Goal: Task Accomplishment & Management: Complete application form

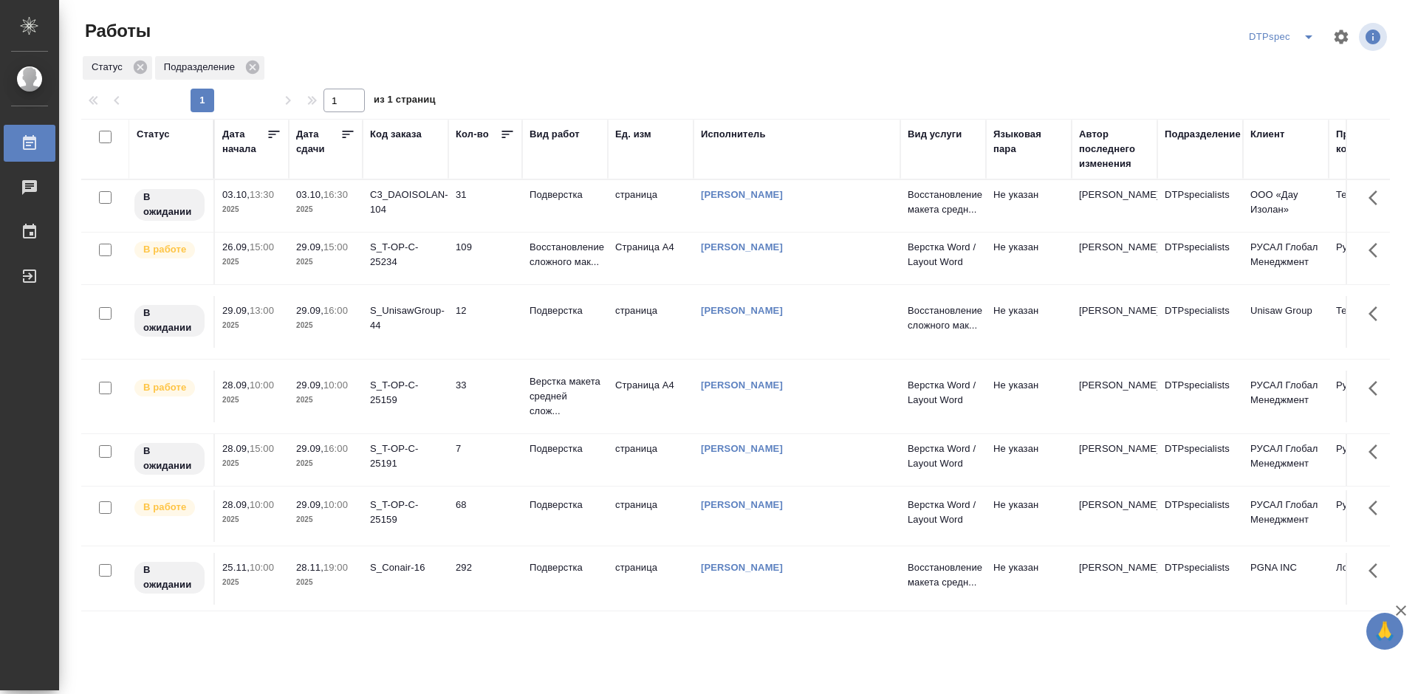
click at [346, 137] on icon at bounding box center [348, 134] width 15 height 15
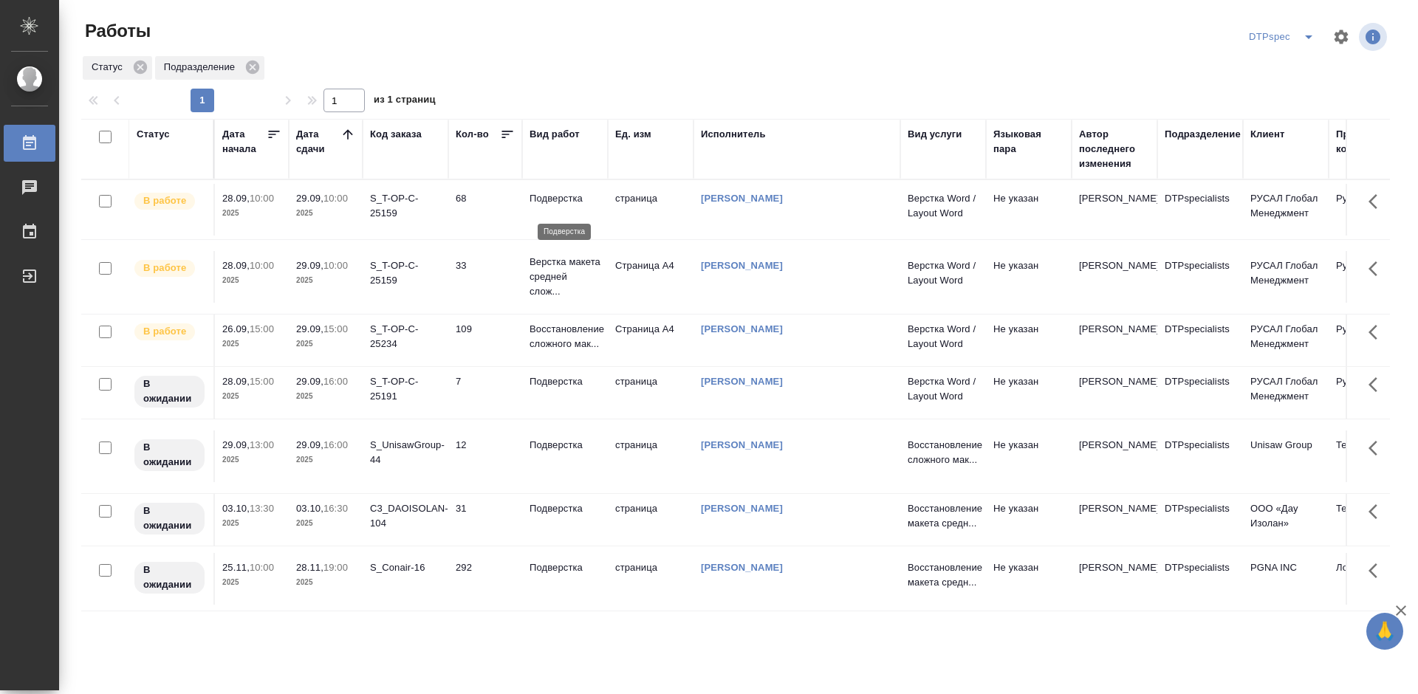
click at [567, 202] on p "Подверстка" at bounding box center [565, 198] width 71 height 15
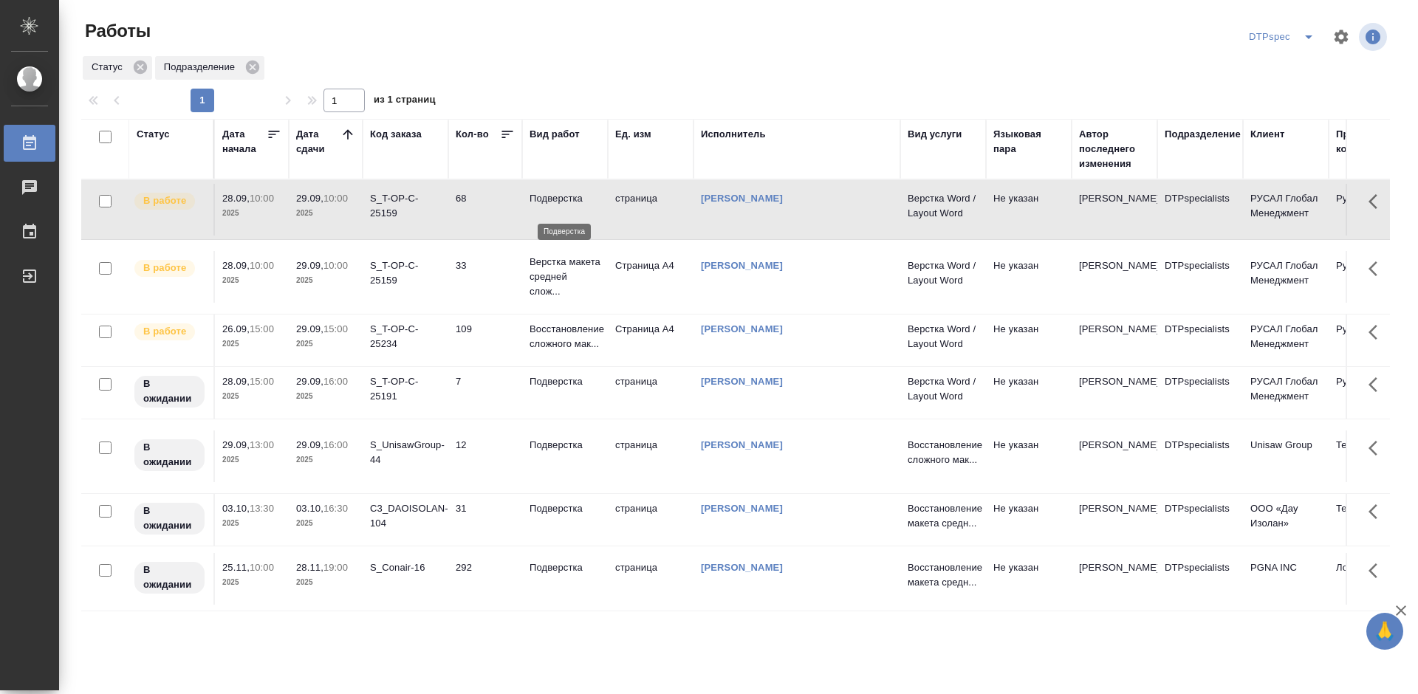
click at [567, 202] on p "Подверстка" at bounding box center [565, 198] width 71 height 15
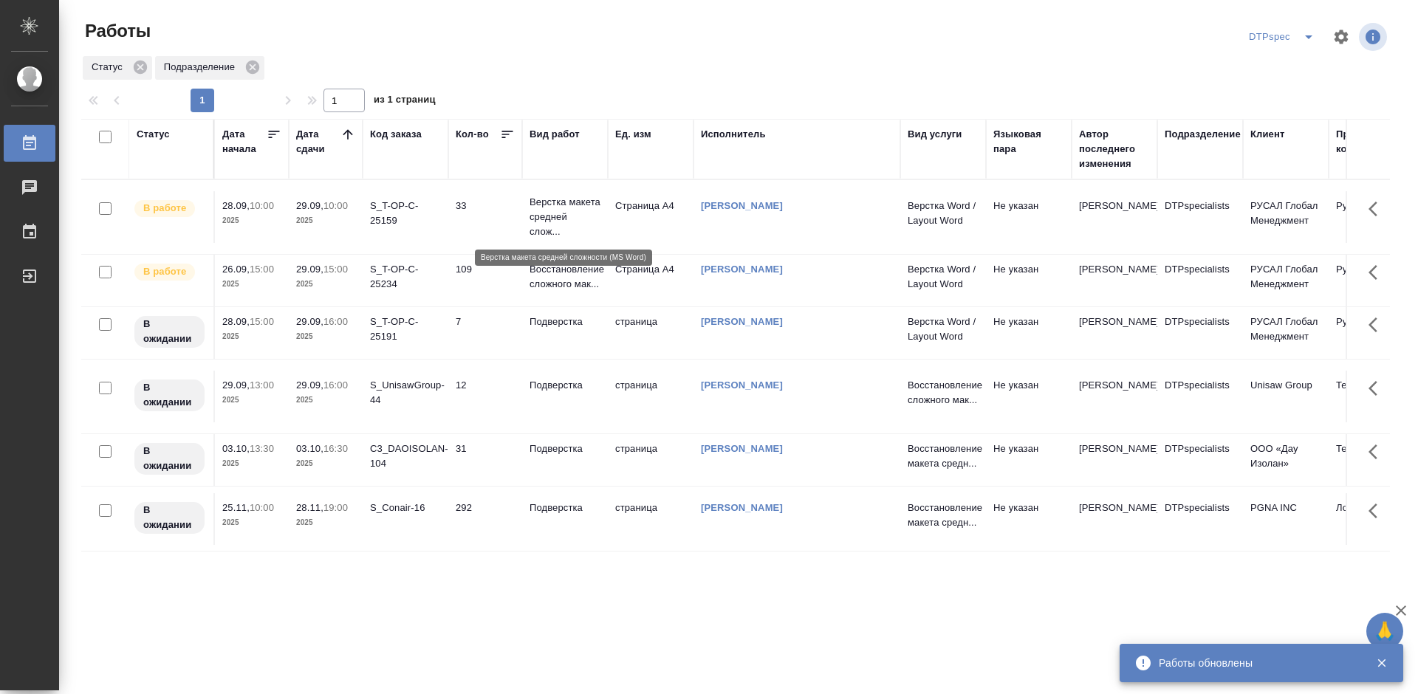
click at [551, 211] on p "Верстка макета средней слож..." at bounding box center [565, 217] width 71 height 44
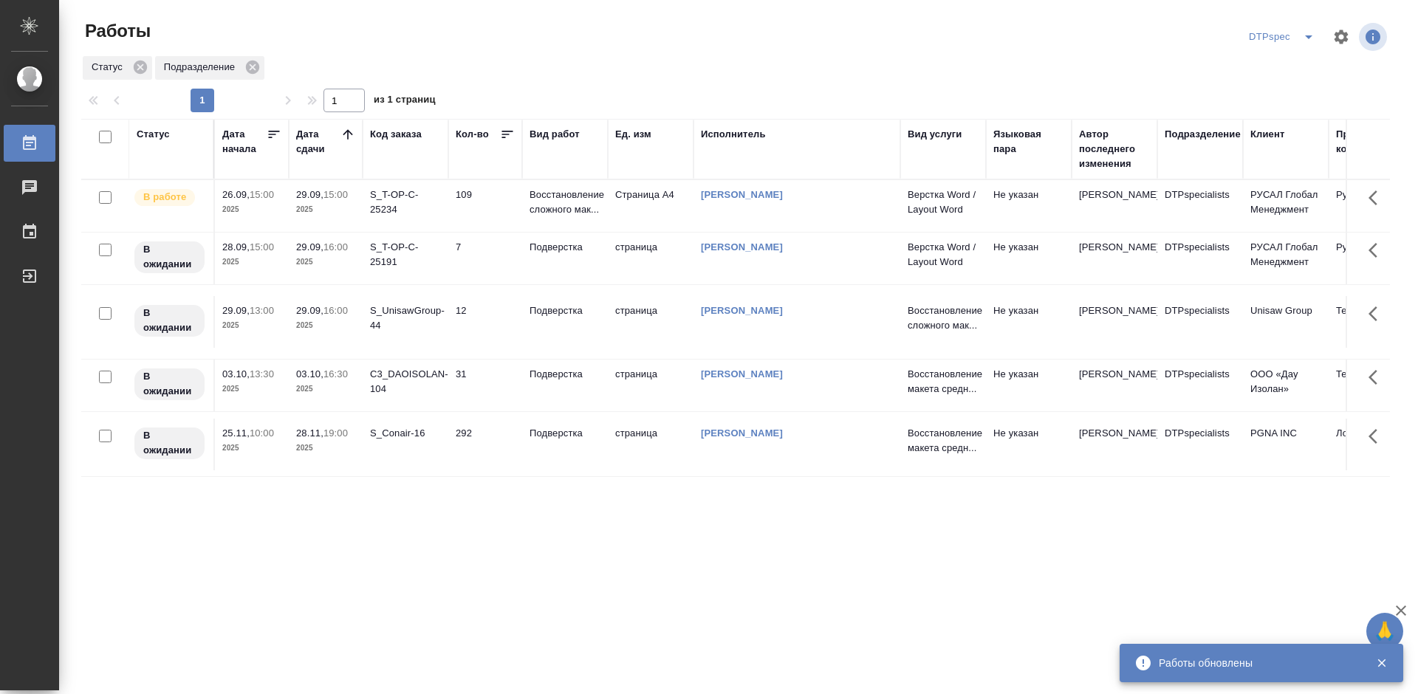
click at [420, 329] on div "S_UnisawGroup-44" at bounding box center [405, 319] width 71 height 30
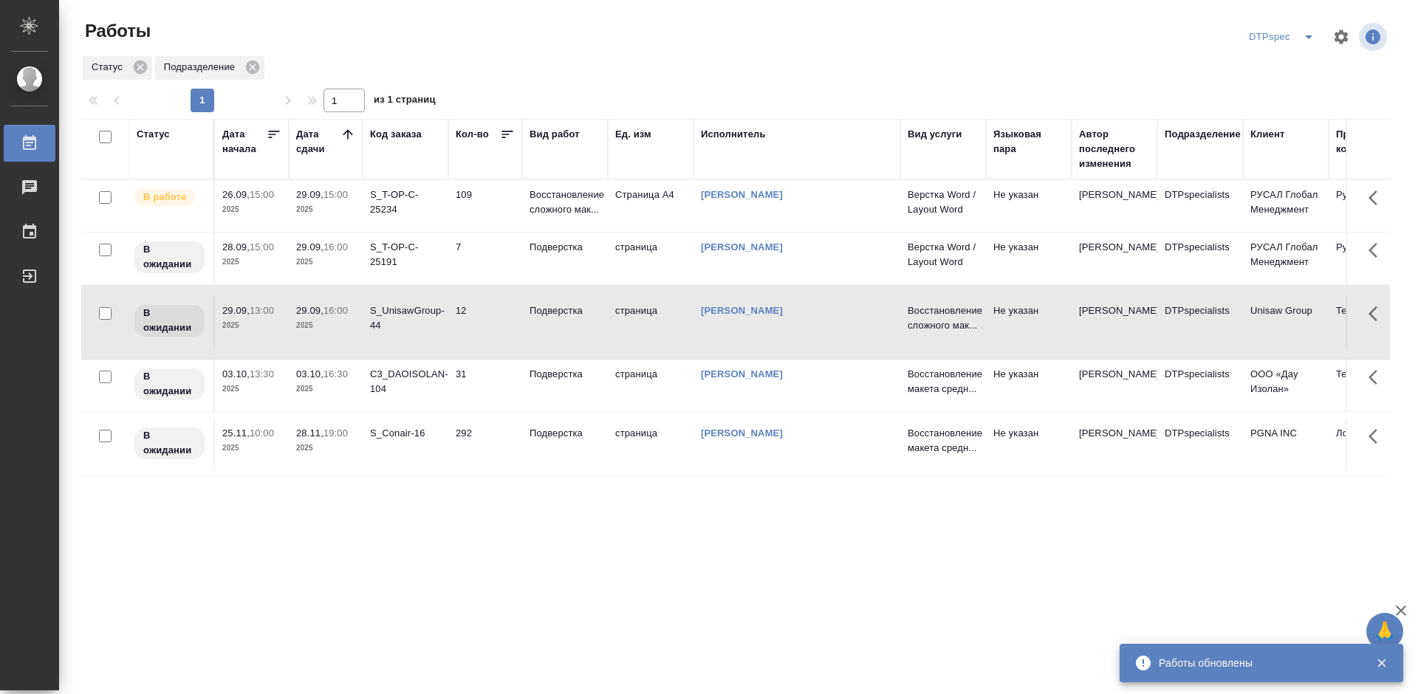
click at [420, 329] on div "S_UnisawGroup-44" at bounding box center [405, 319] width 71 height 30
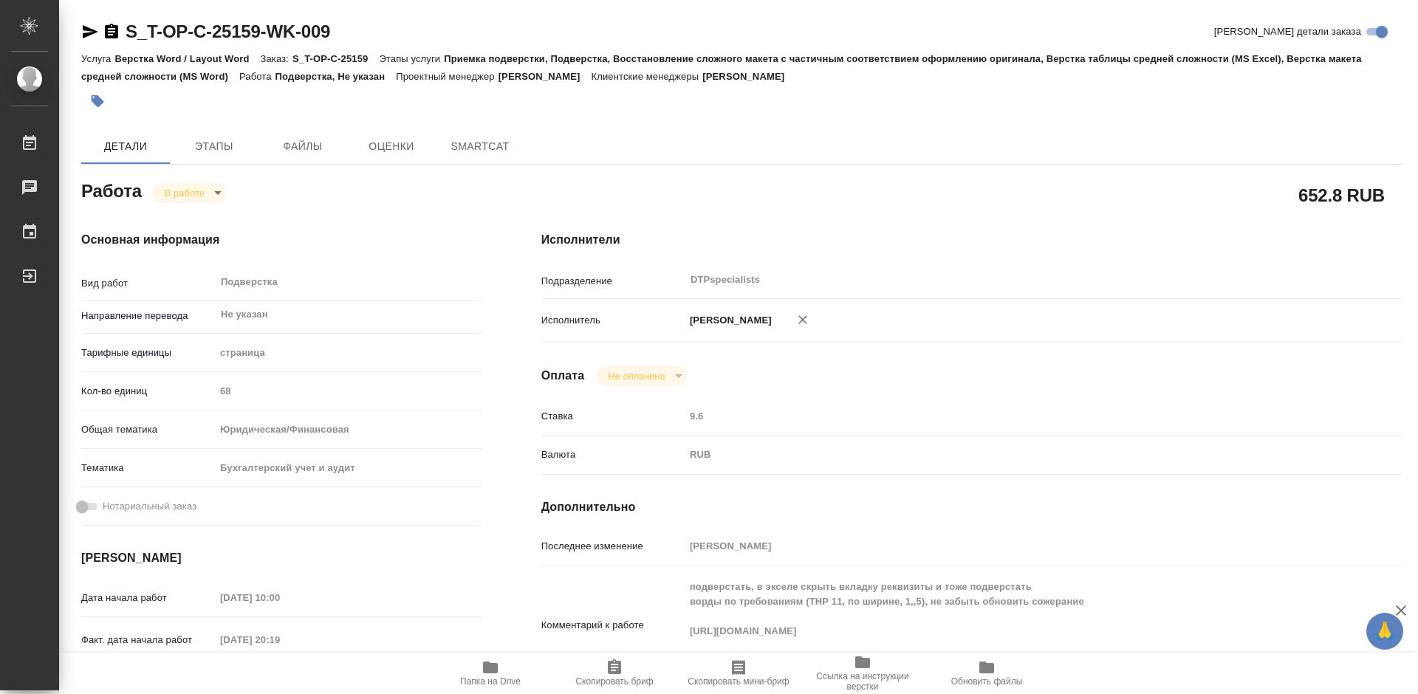
type textarea "x"
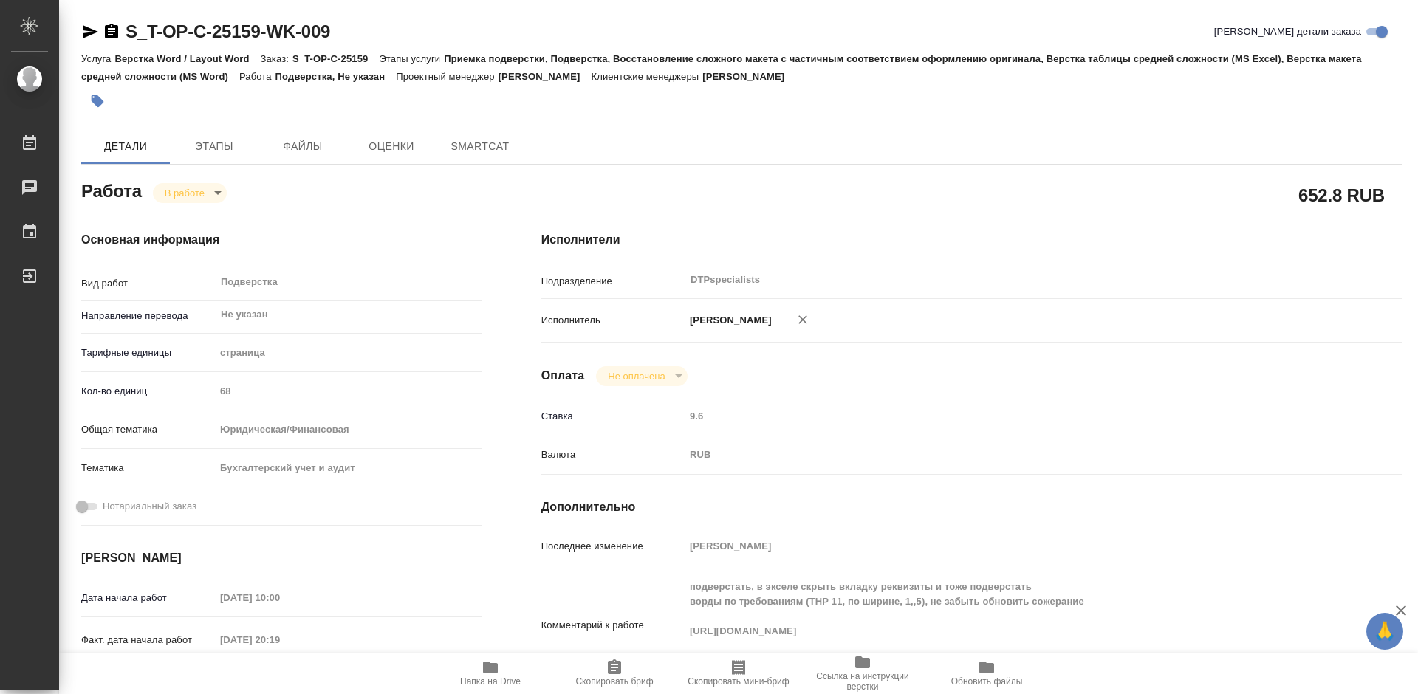
type textarea "x"
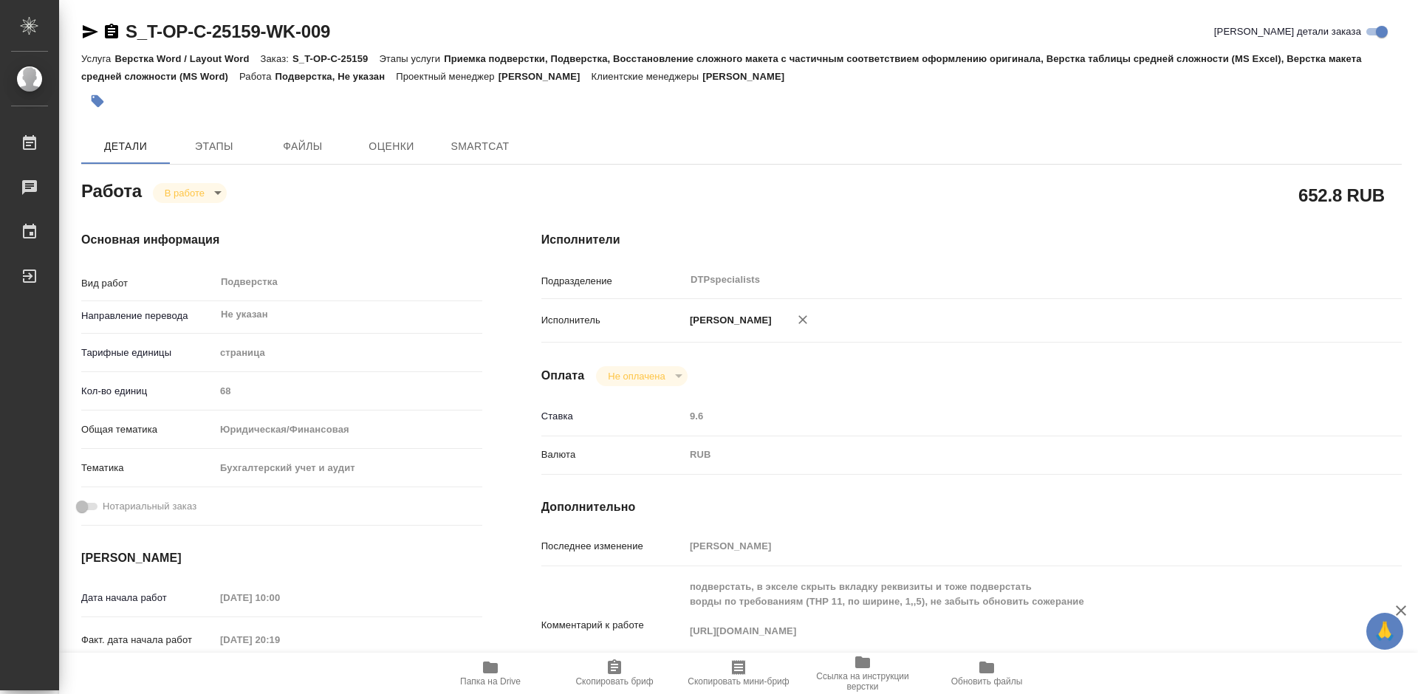
type textarea "x"
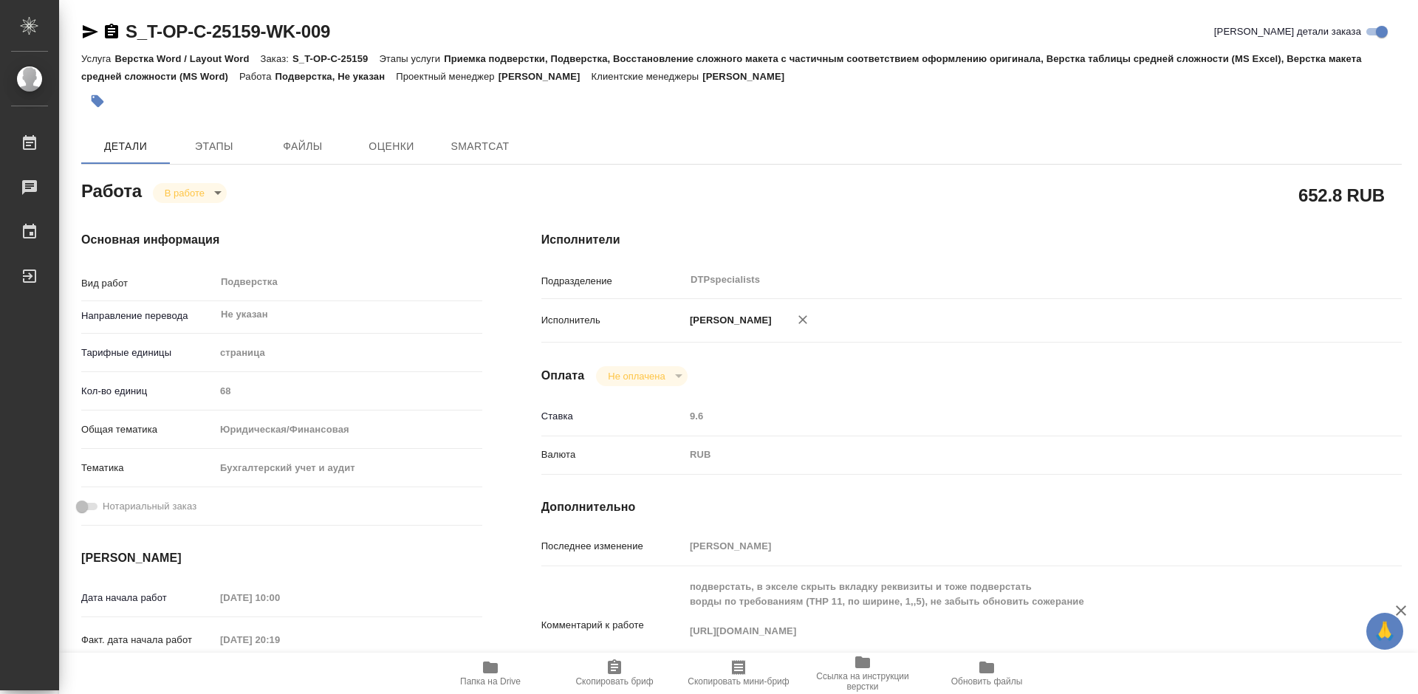
type textarea "x"
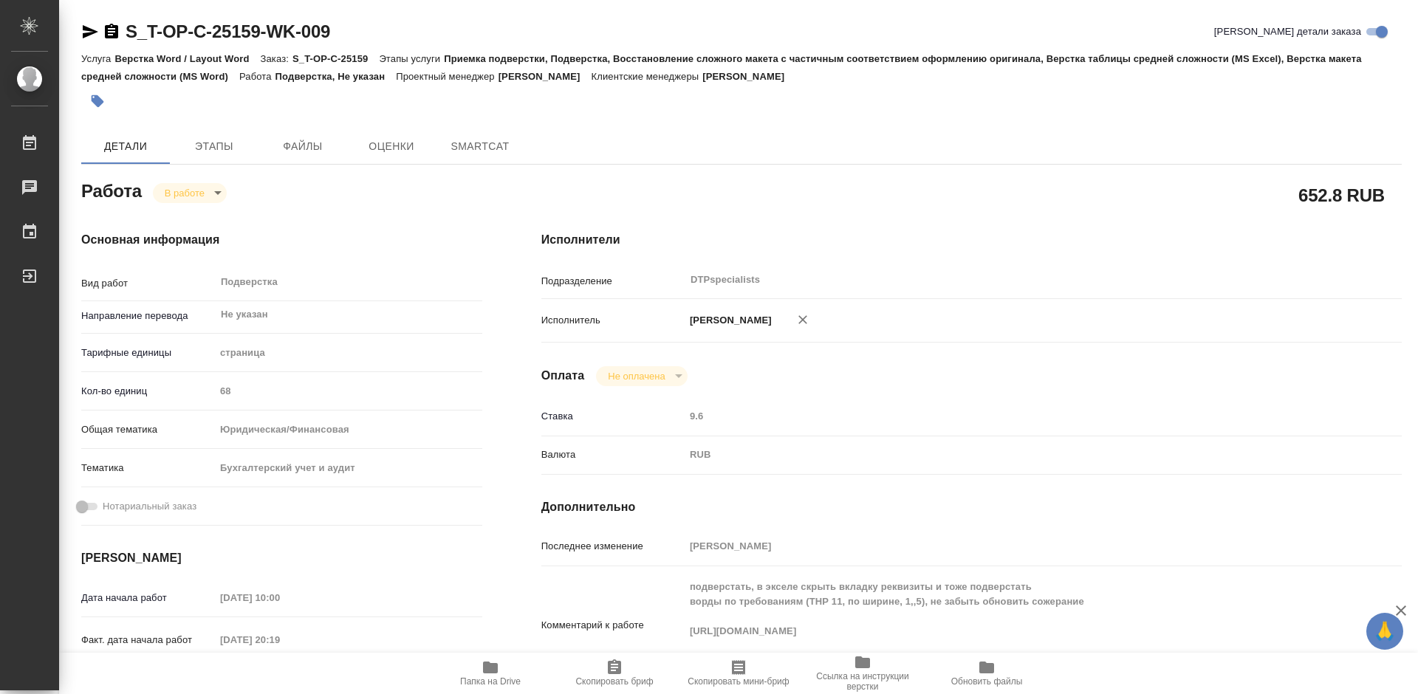
type textarea "x"
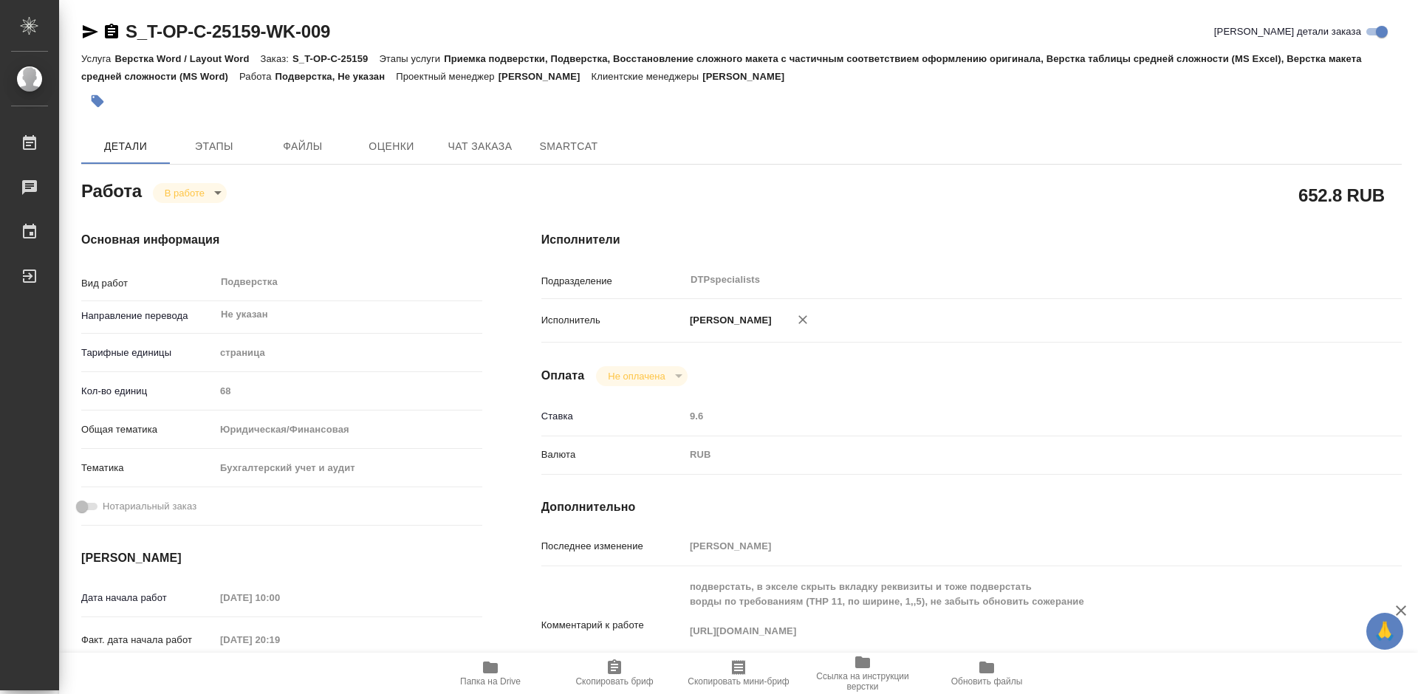
type textarea "x"
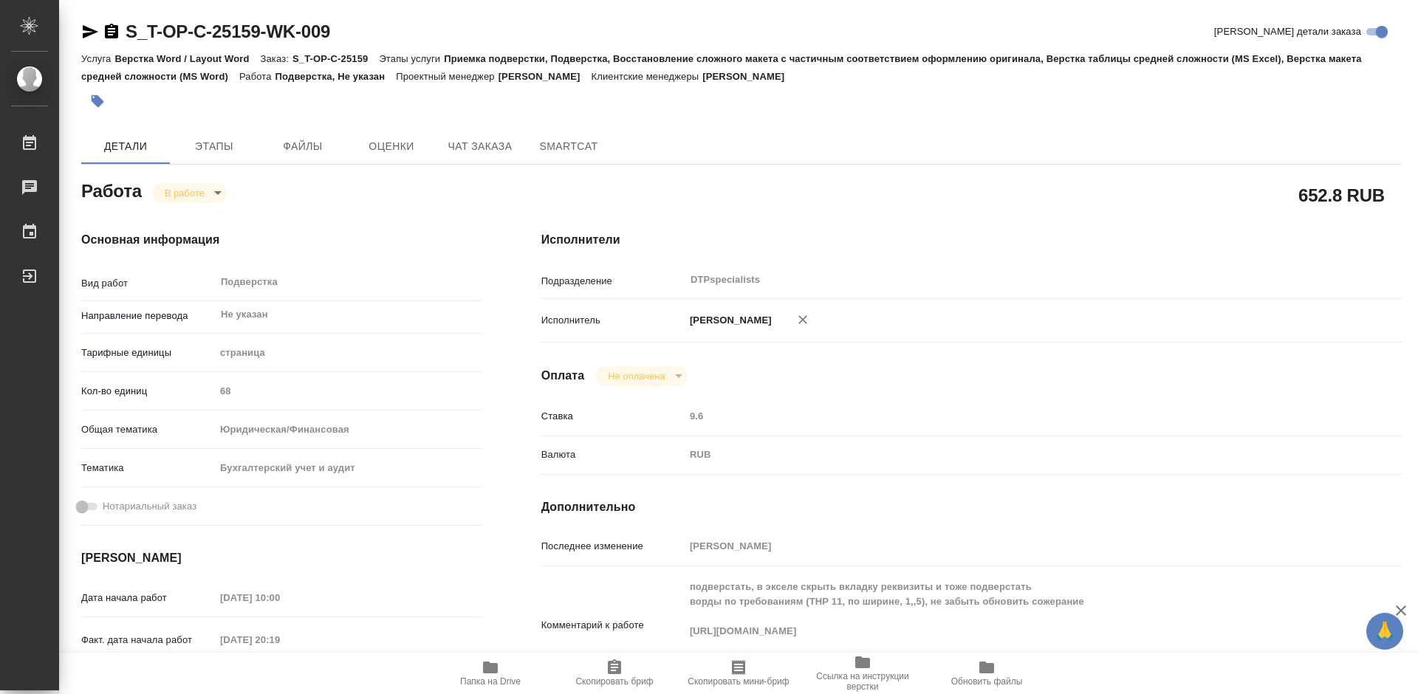
click at [502, 666] on span "Папка на Drive" at bounding box center [490, 673] width 106 height 28
type textarea "x"
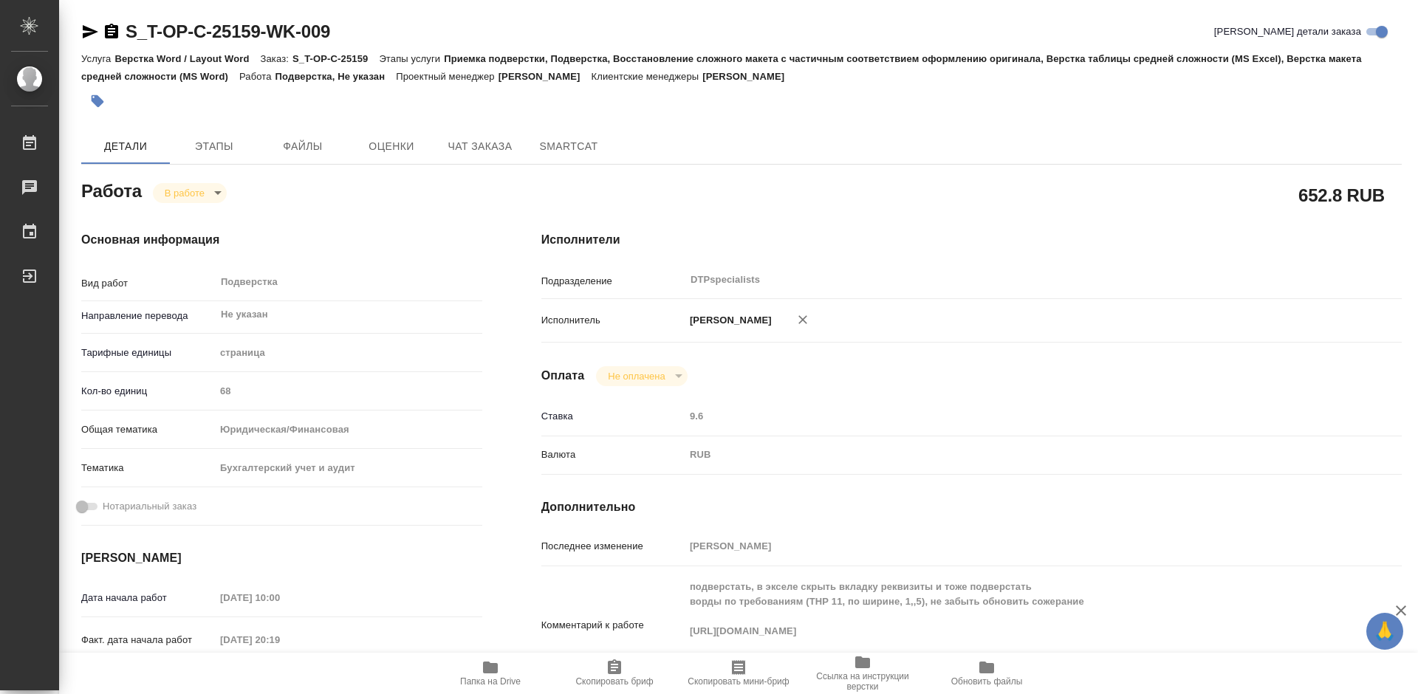
type textarea "x"
click at [205, 189] on body "🙏 .cls-1 fill:#fff; AWATERA Работы 0 Чаты График Выйти S_T-OP-C-25159-WK-009 Кр…" at bounding box center [709, 347] width 1418 height 694
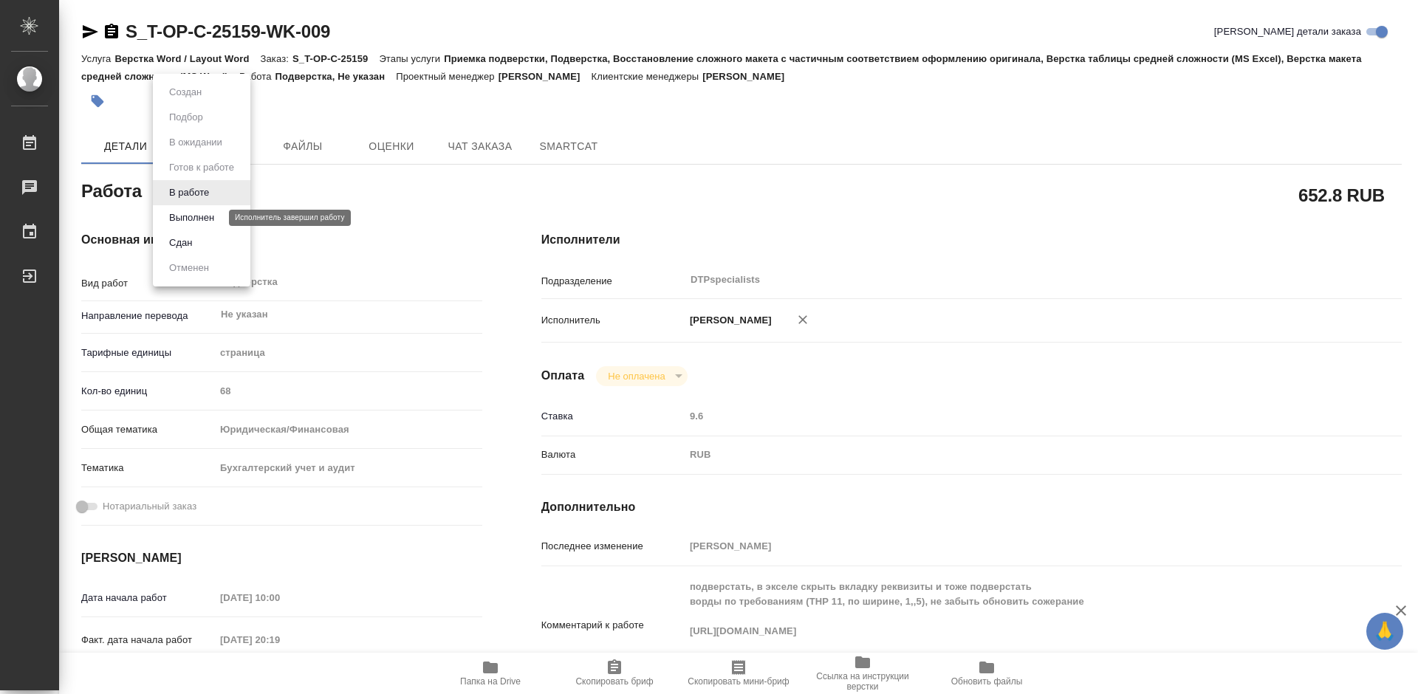
click at [198, 219] on button "Выполнен" at bounding box center [192, 218] width 54 height 16
type textarea "x"
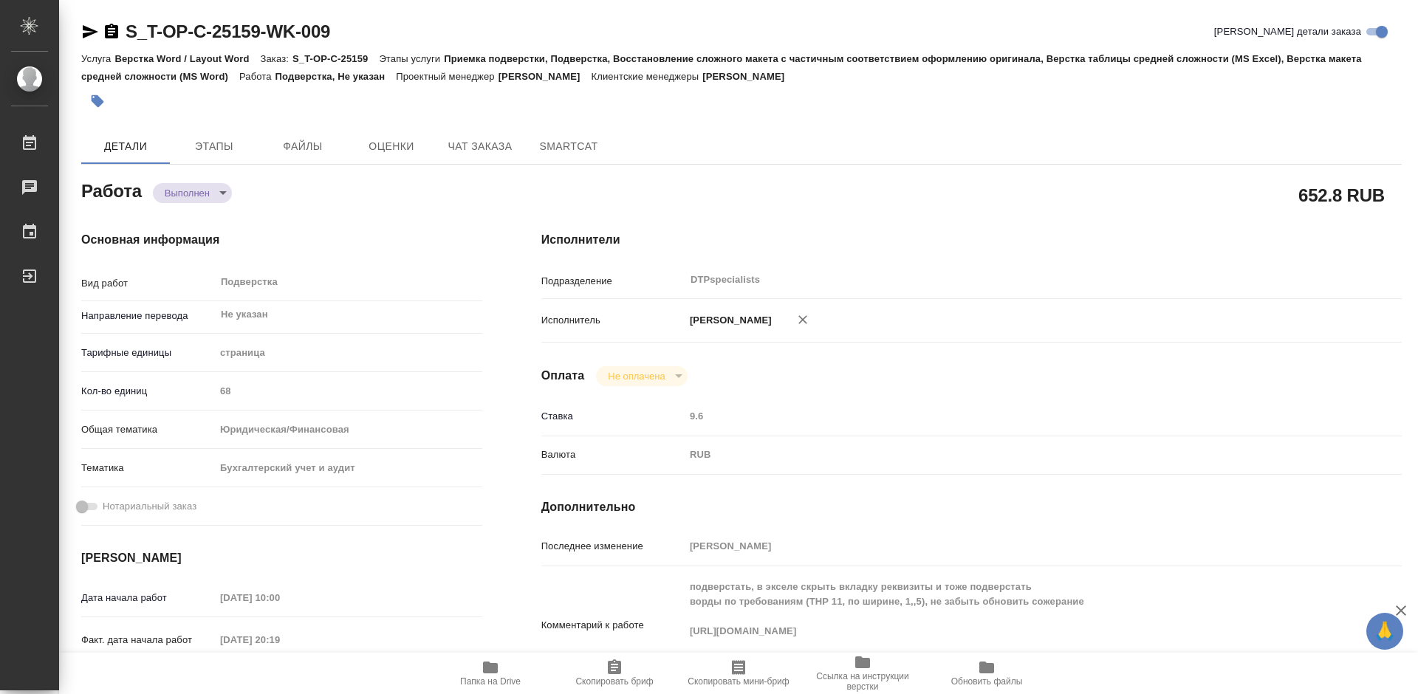
type textarea "x"
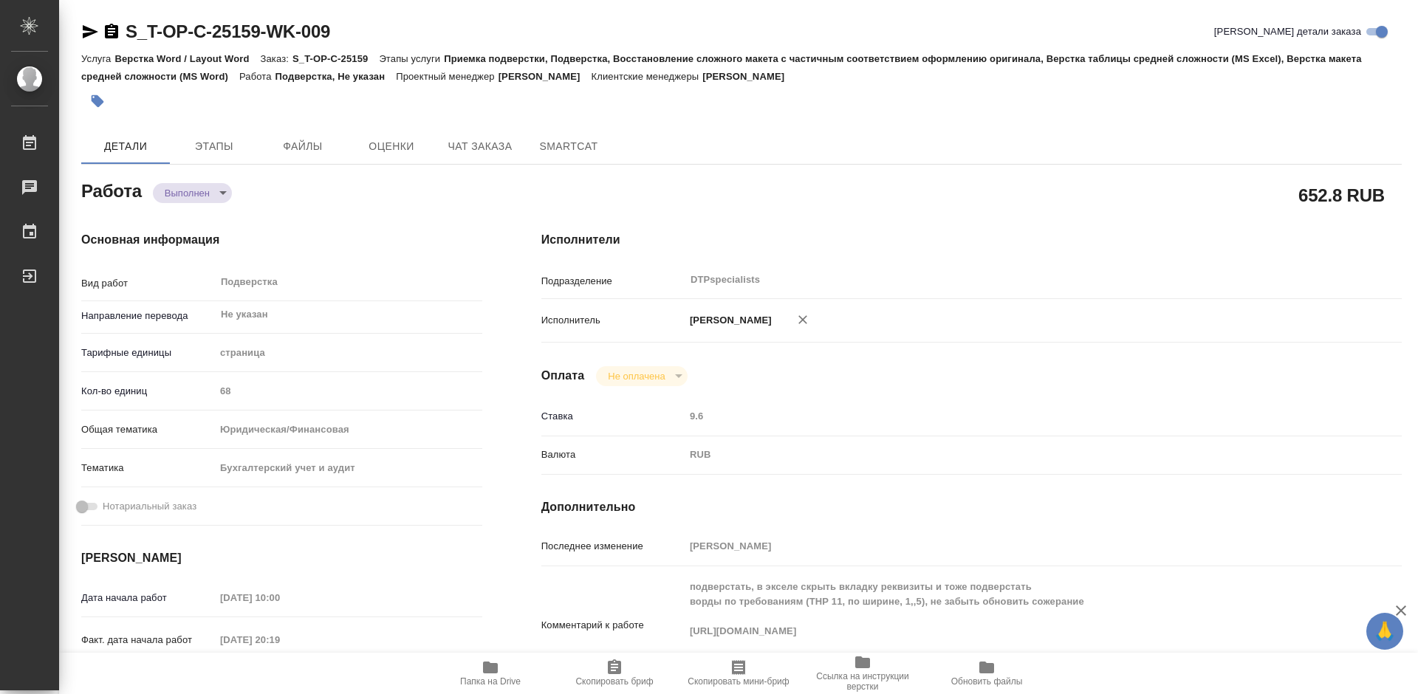
type textarea "x"
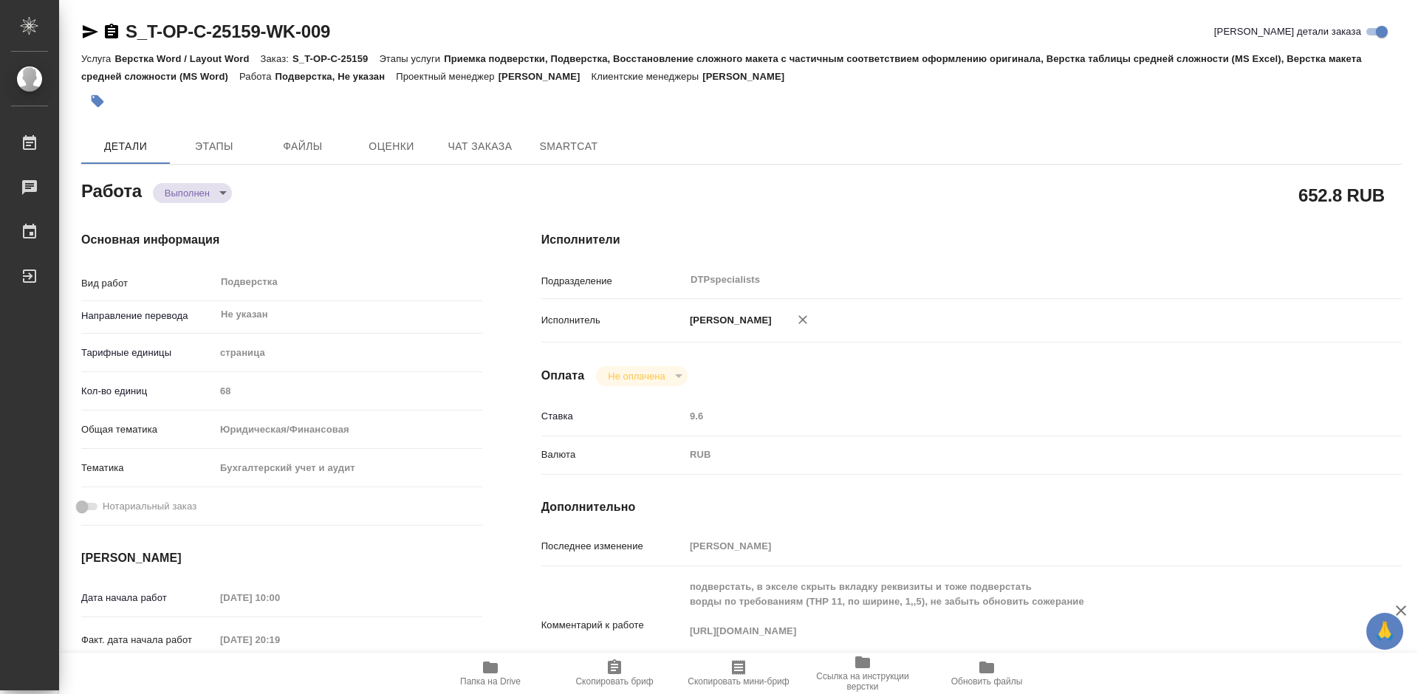
type textarea "x"
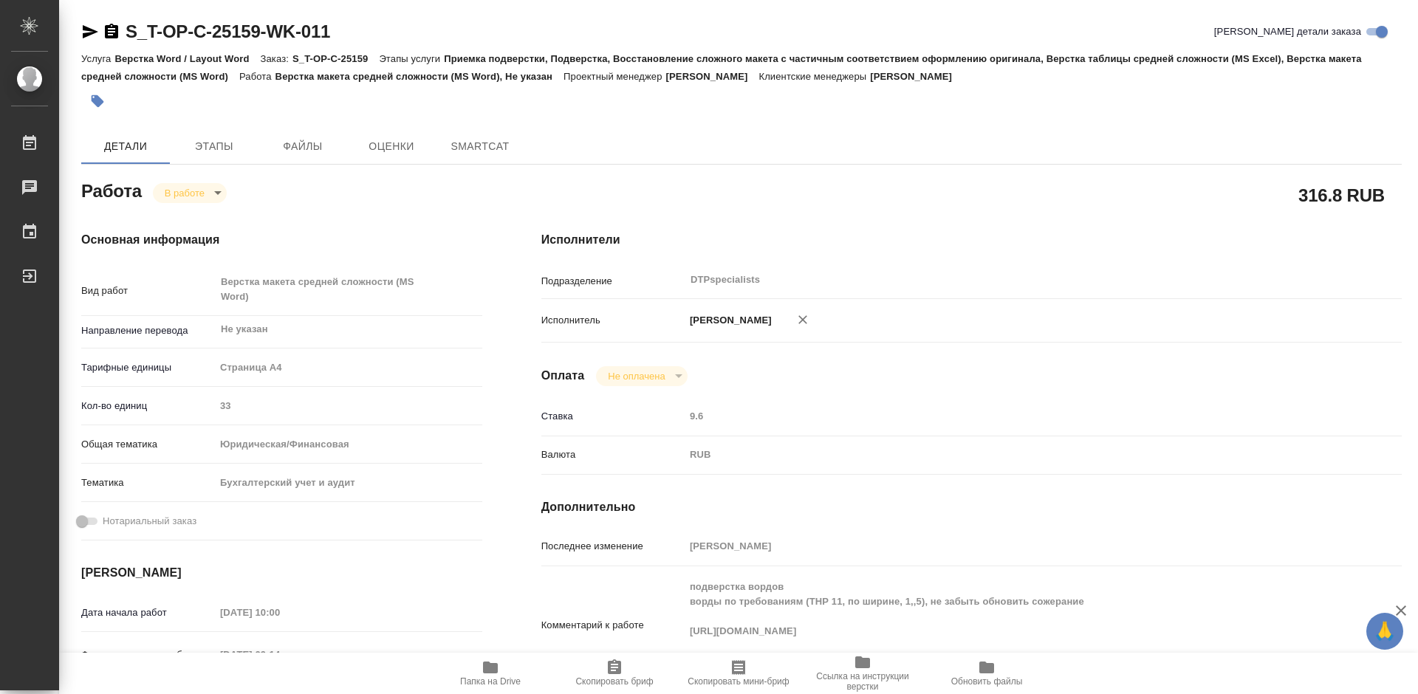
type textarea "x"
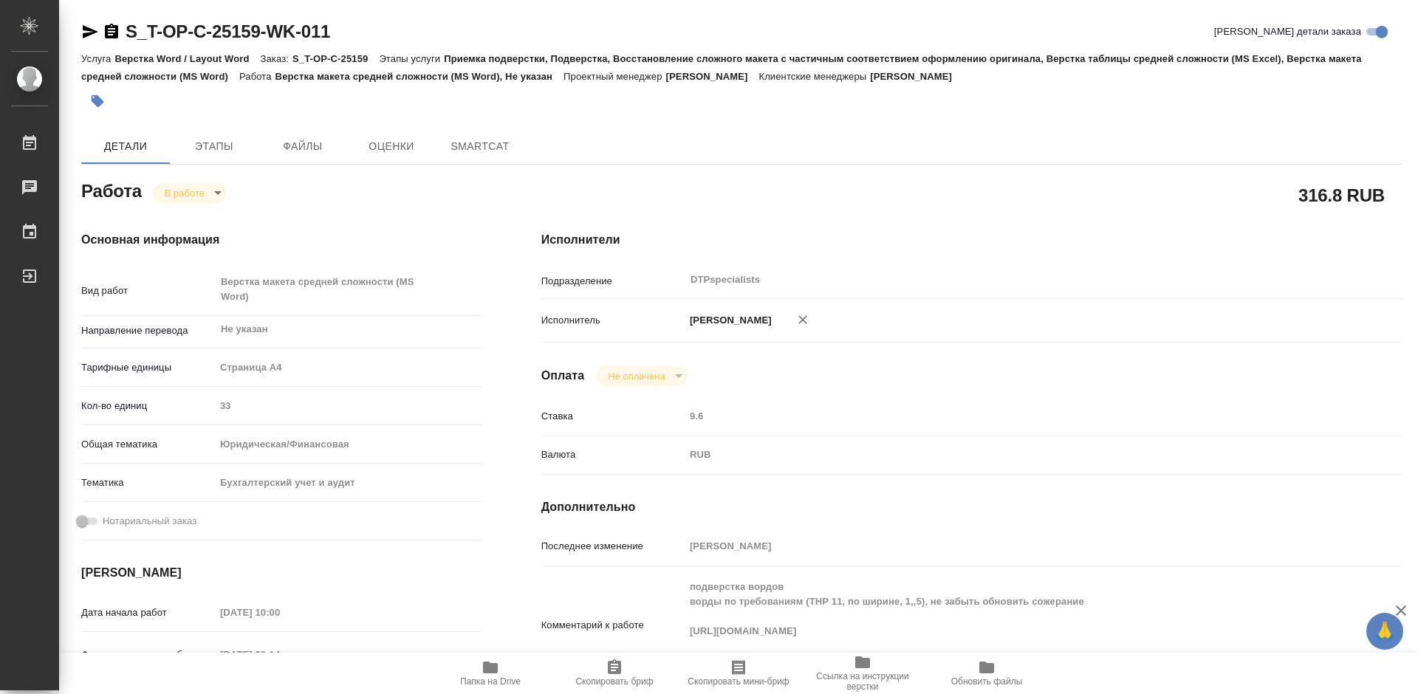
type textarea "x"
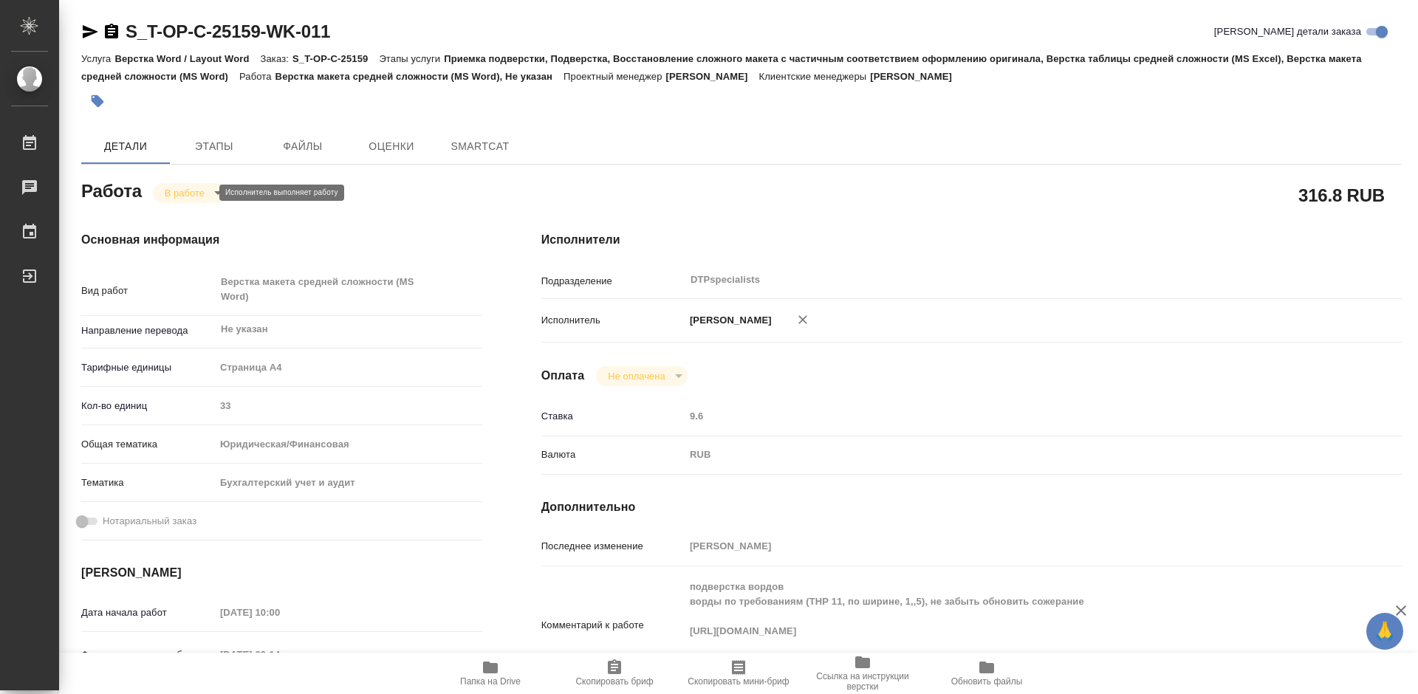
click at [205, 195] on body "🙏 .cls-1 fill:#fff; AWATERA Работы Чаты График Выйти S_T-OP-C-25159-WK-011 Крат…" at bounding box center [709, 347] width 1418 height 694
type textarea "x"
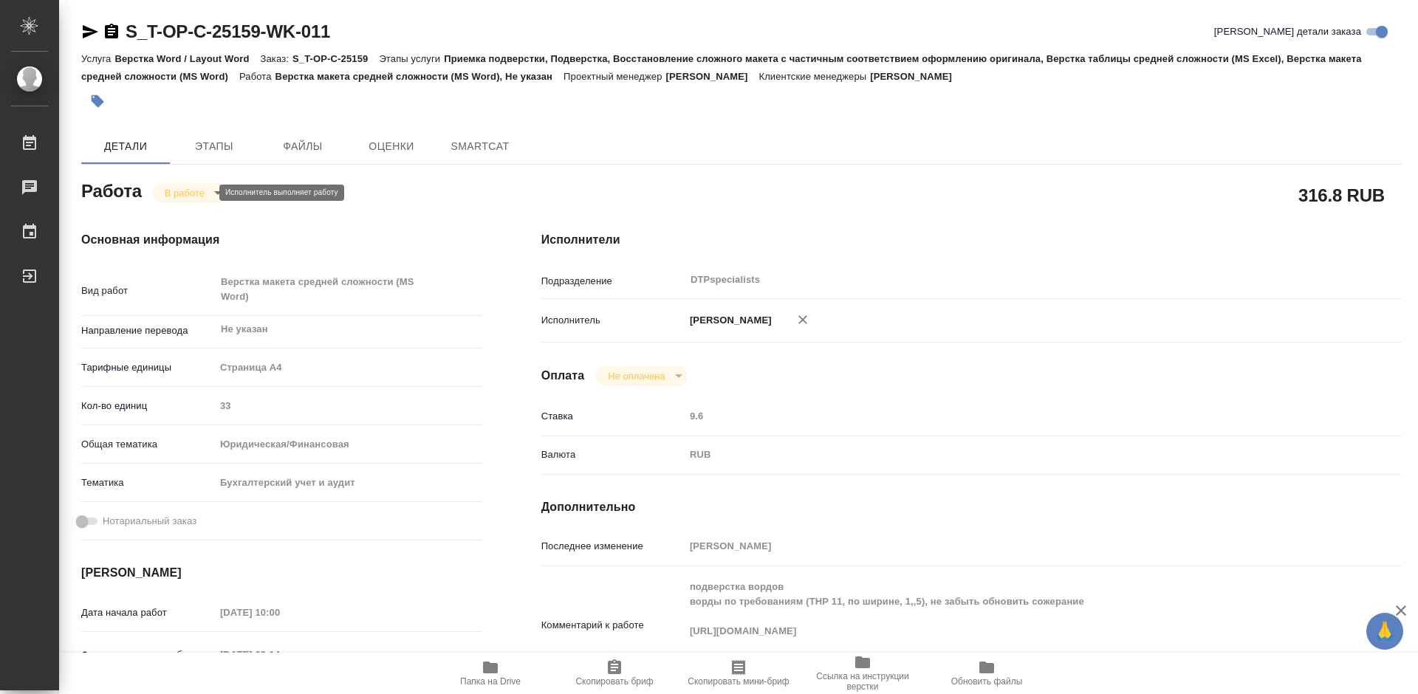
type textarea "x"
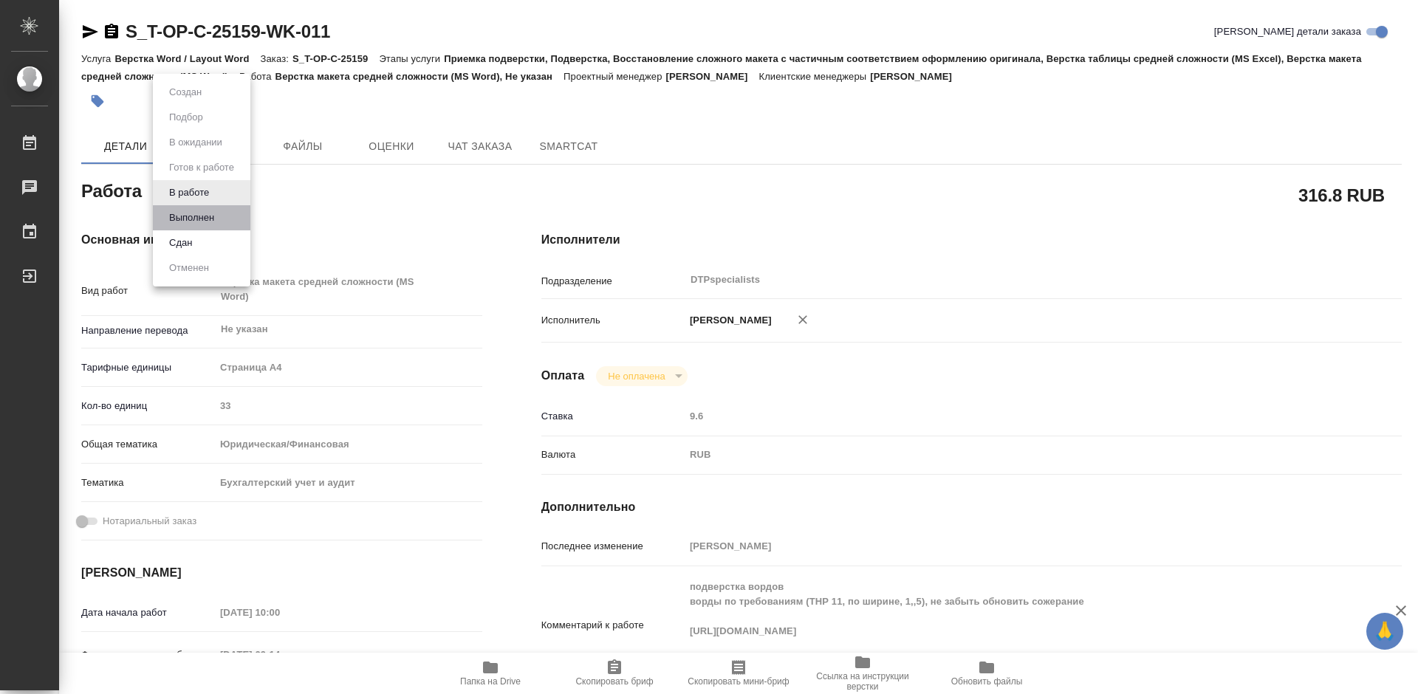
click at [197, 206] on li "Выполнен" at bounding box center [202, 217] width 98 height 25
type textarea "x"
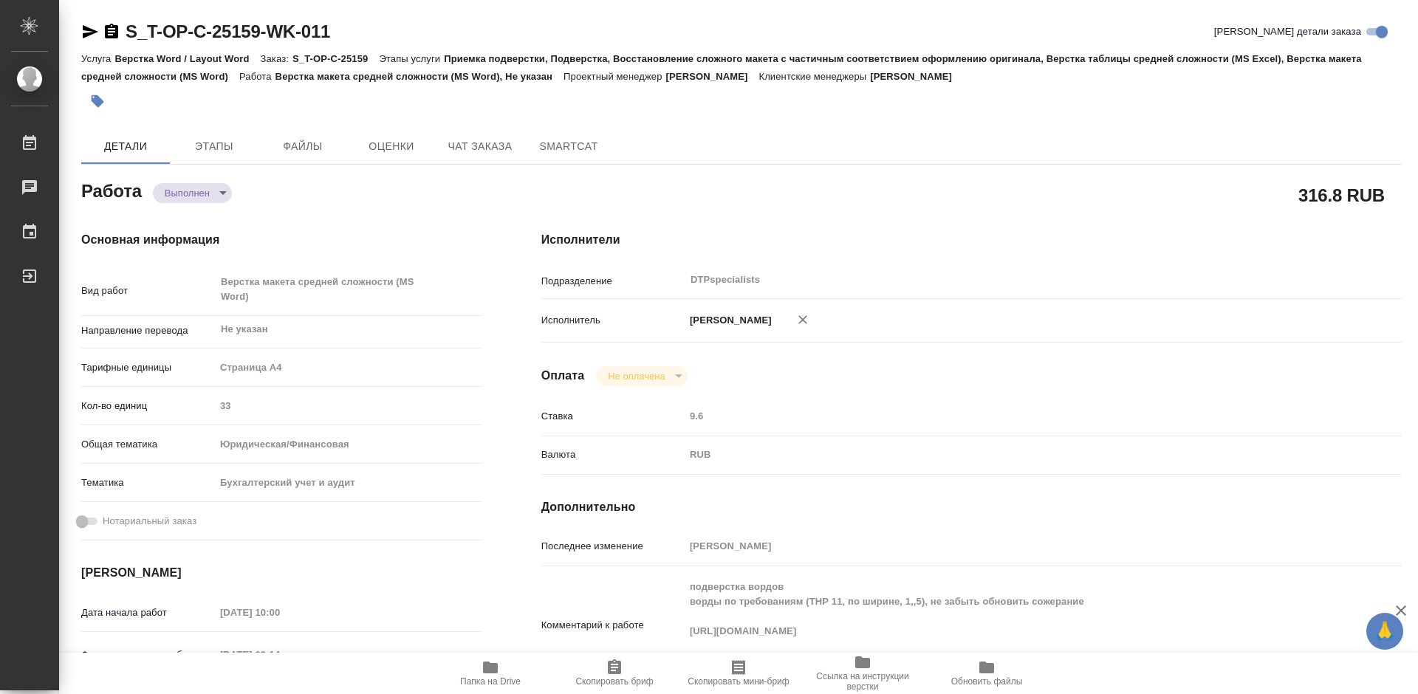
type textarea "x"
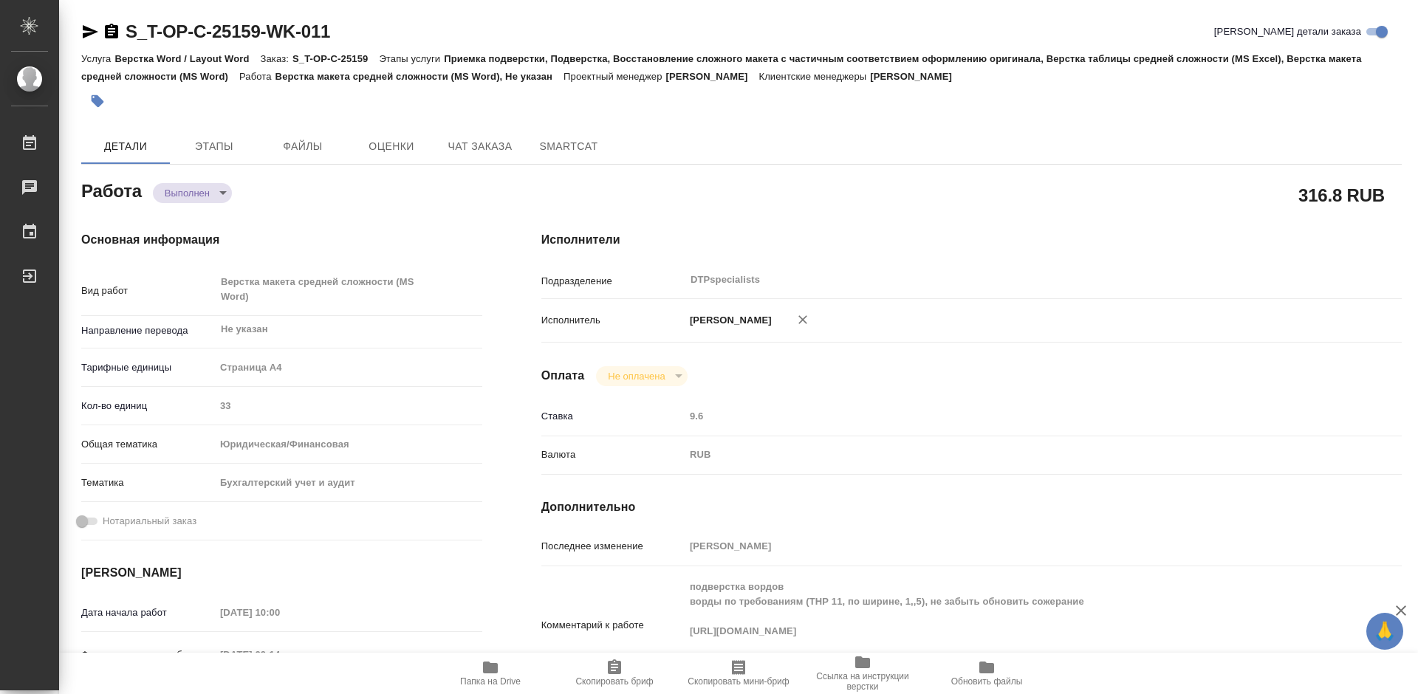
type textarea "x"
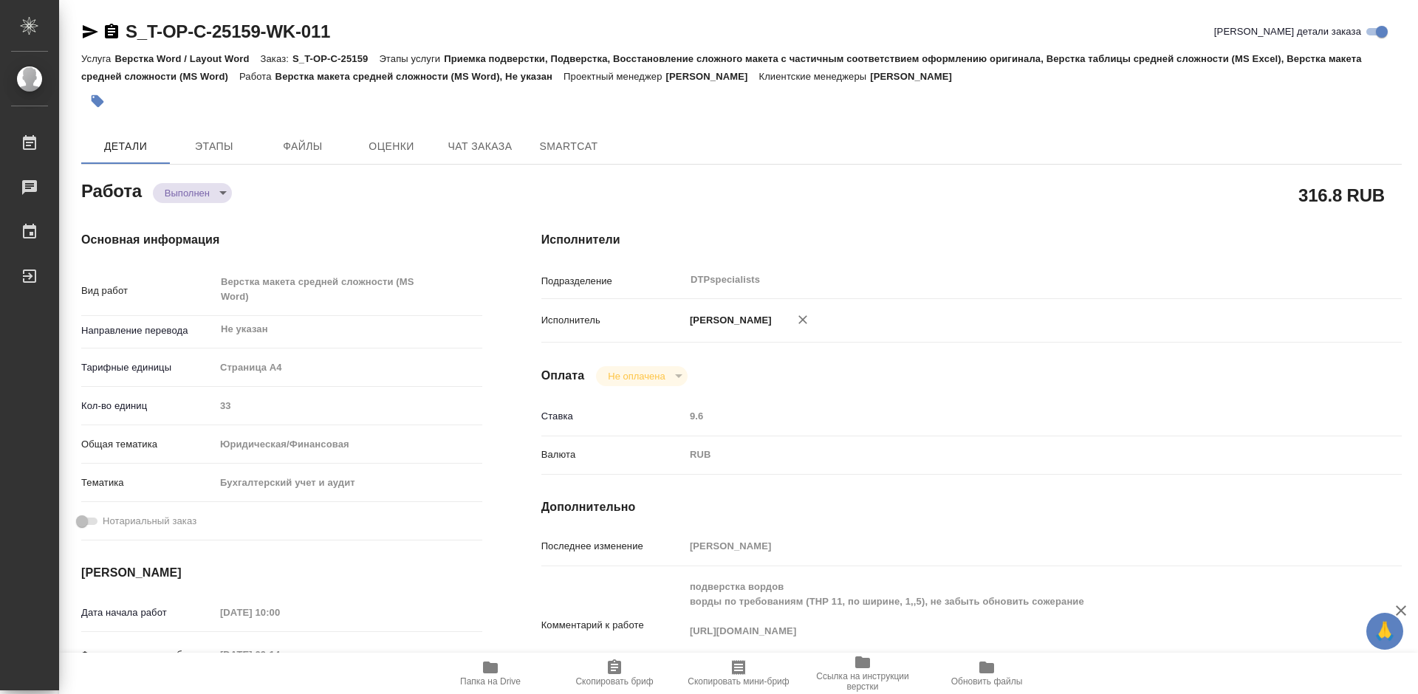
type textarea "x"
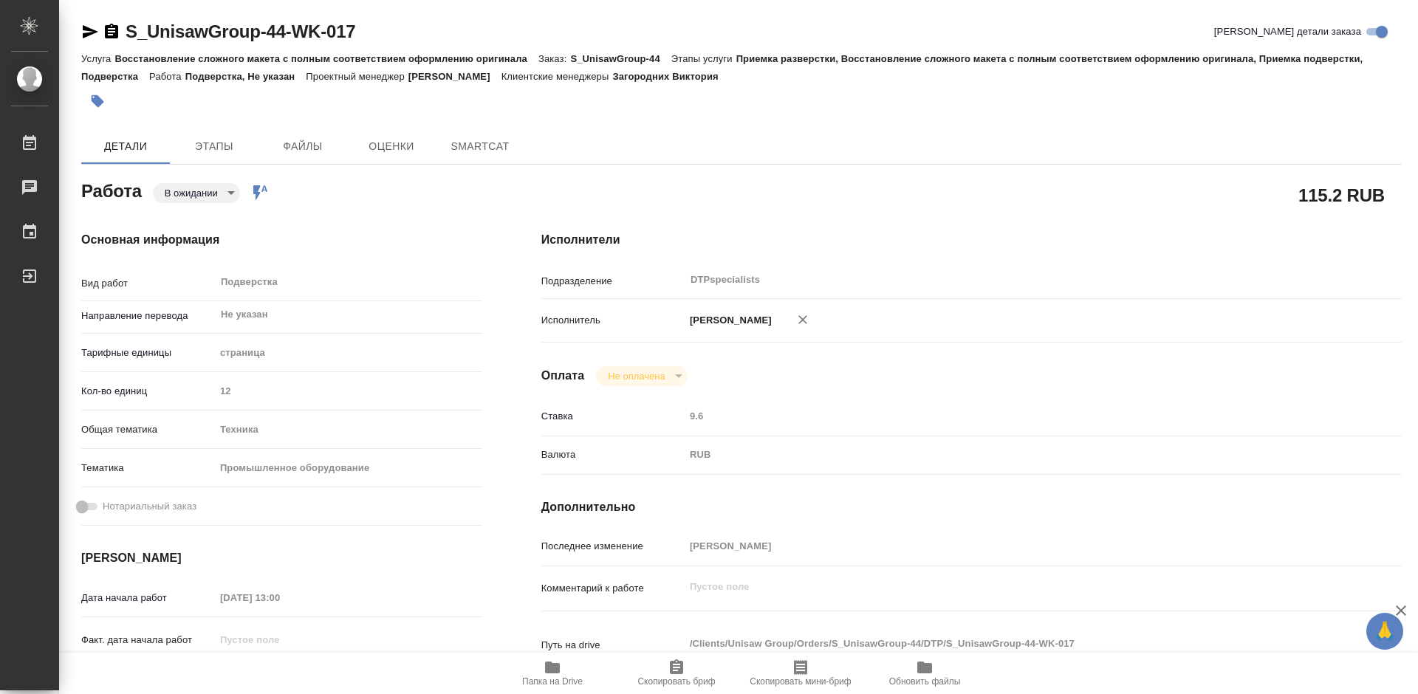
type textarea "x"
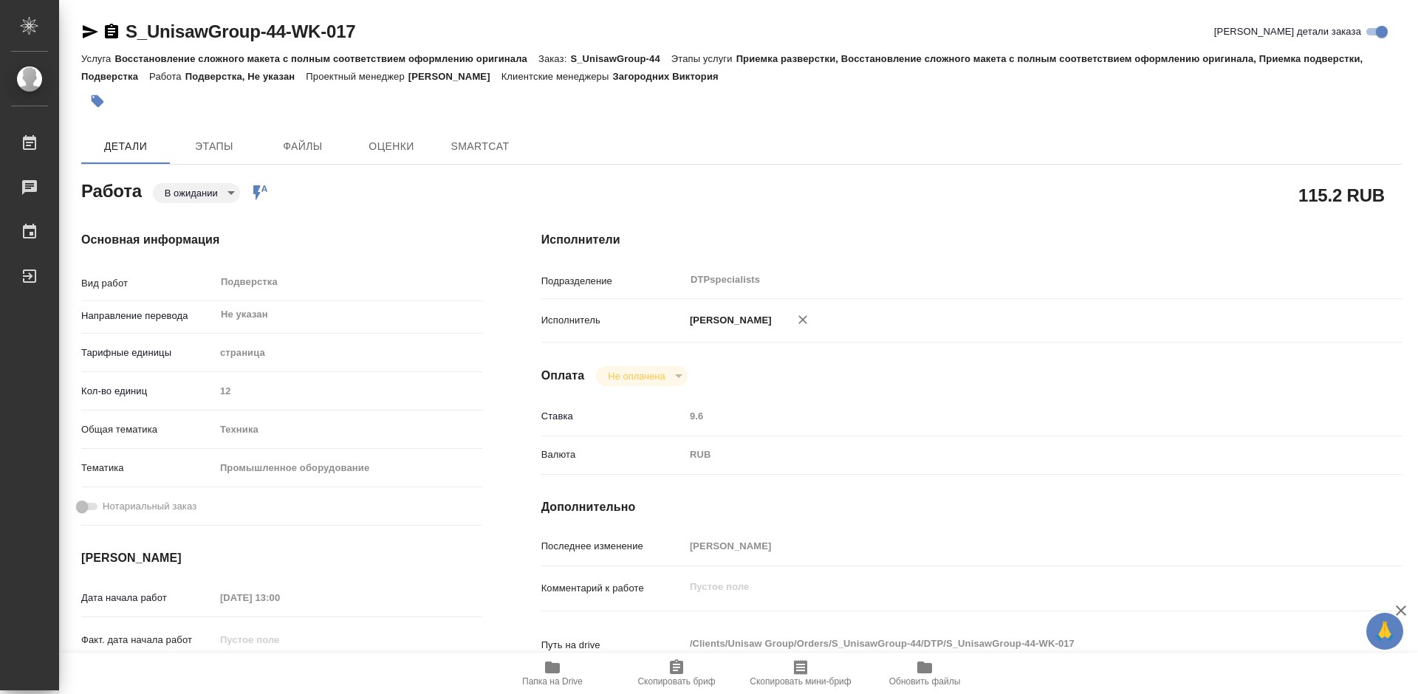
type textarea "x"
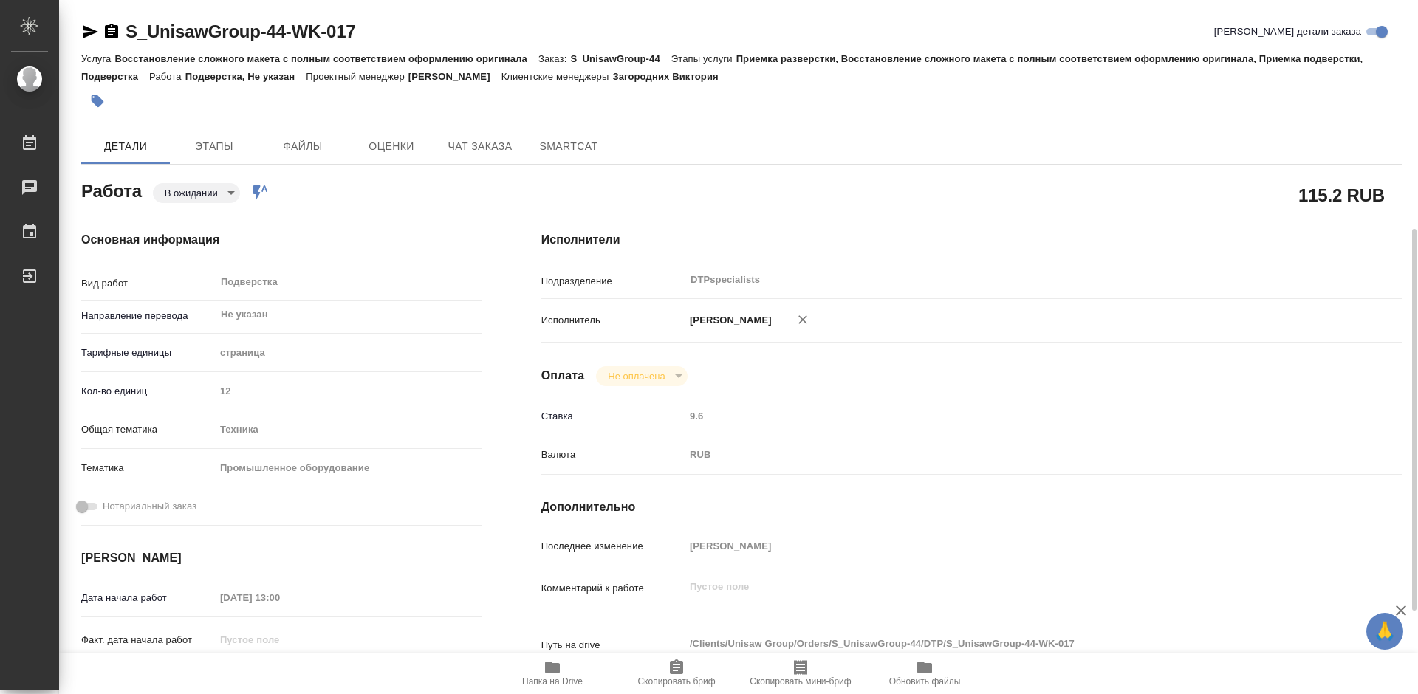
scroll to position [148, 0]
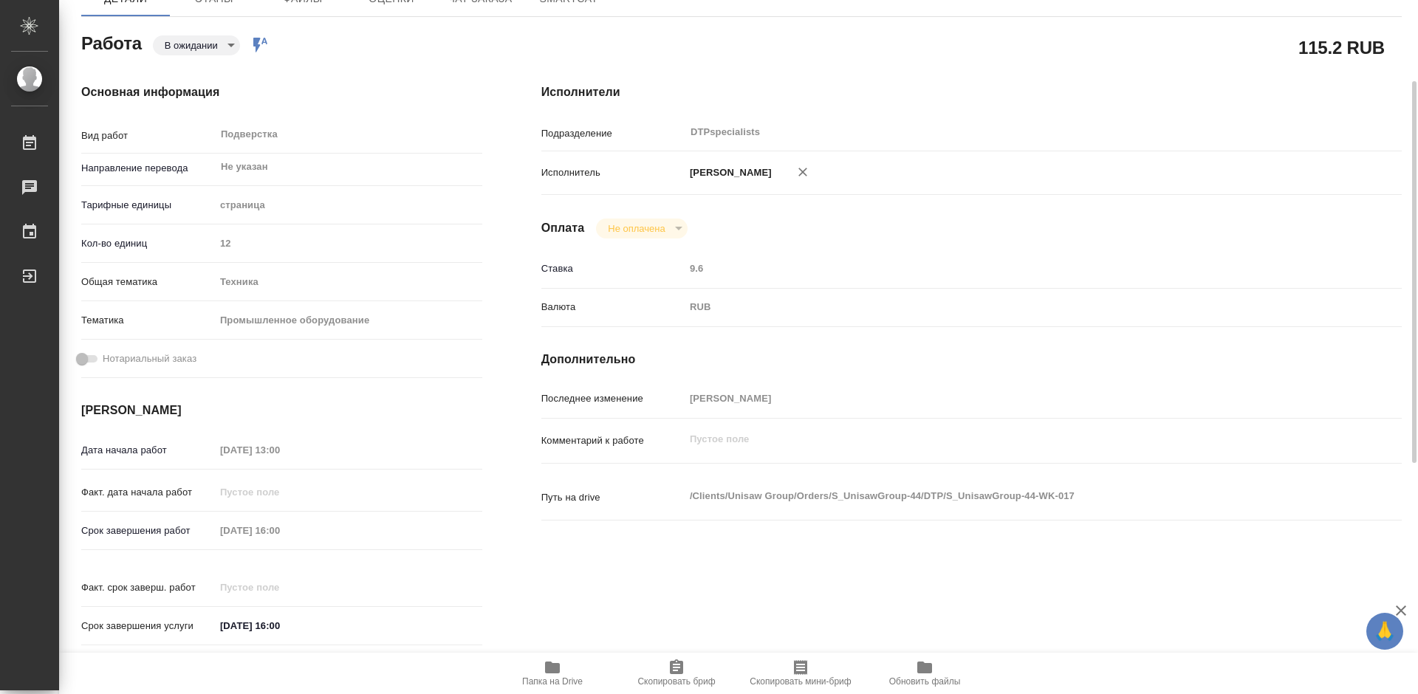
type textarea "x"
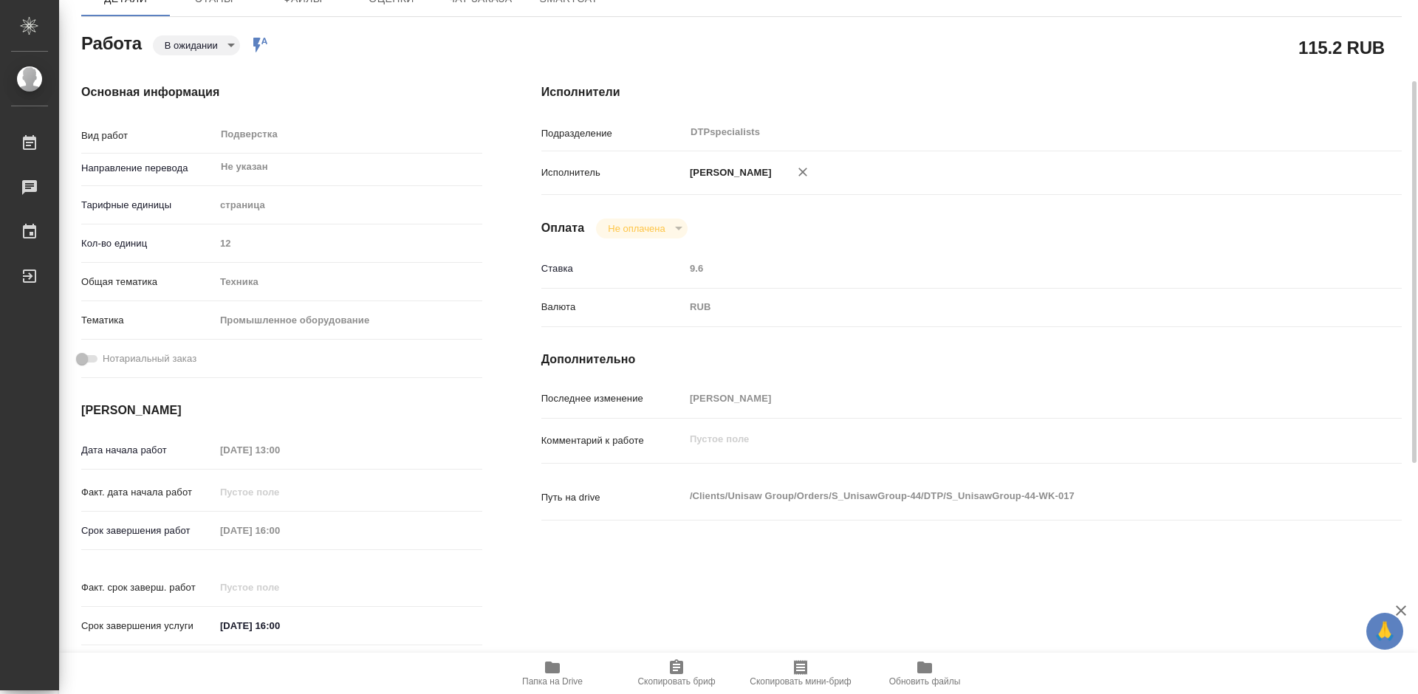
scroll to position [222, 0]
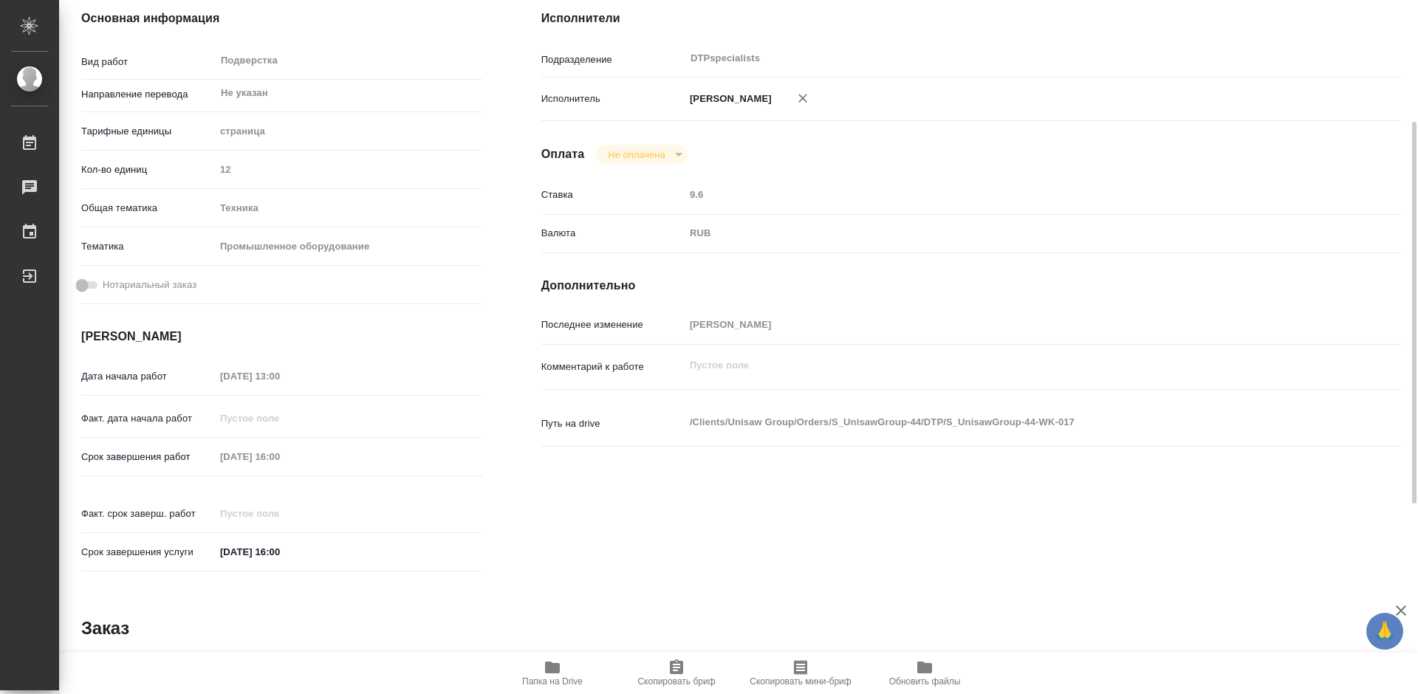
type textarea "x"
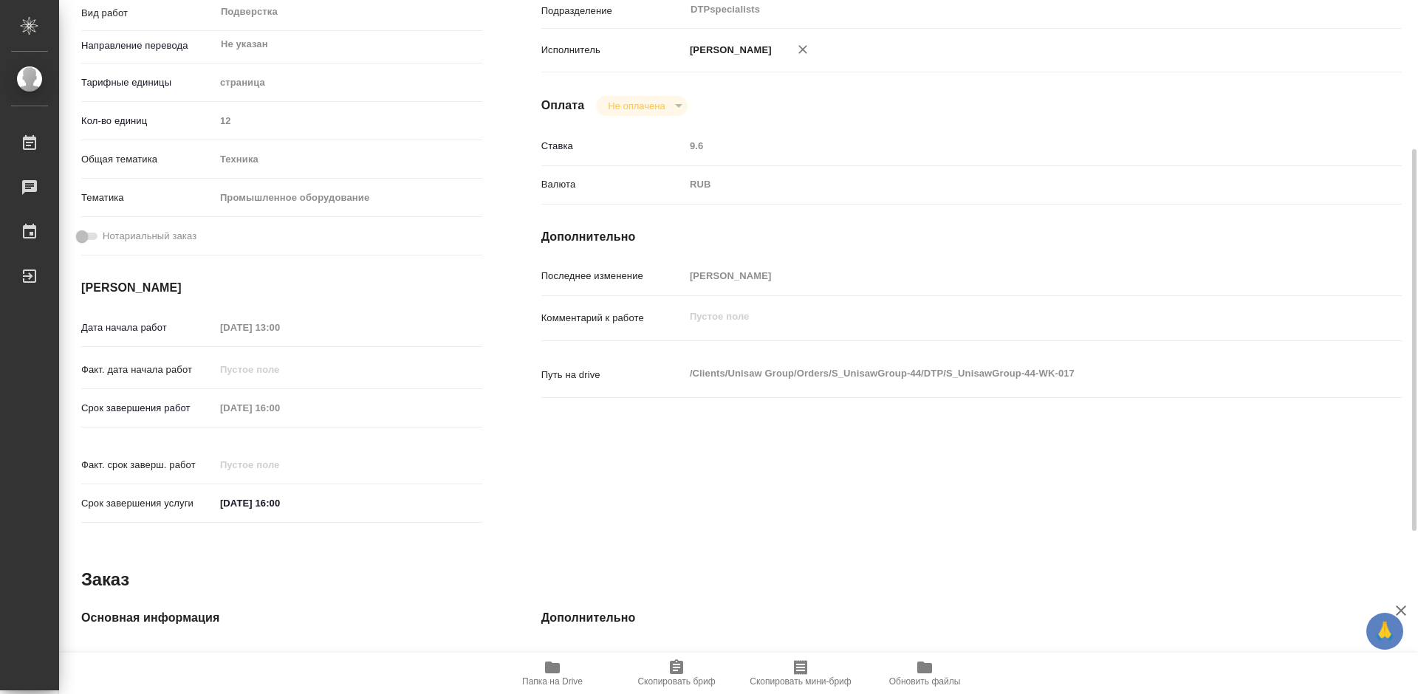
scroll to position [0, 0]
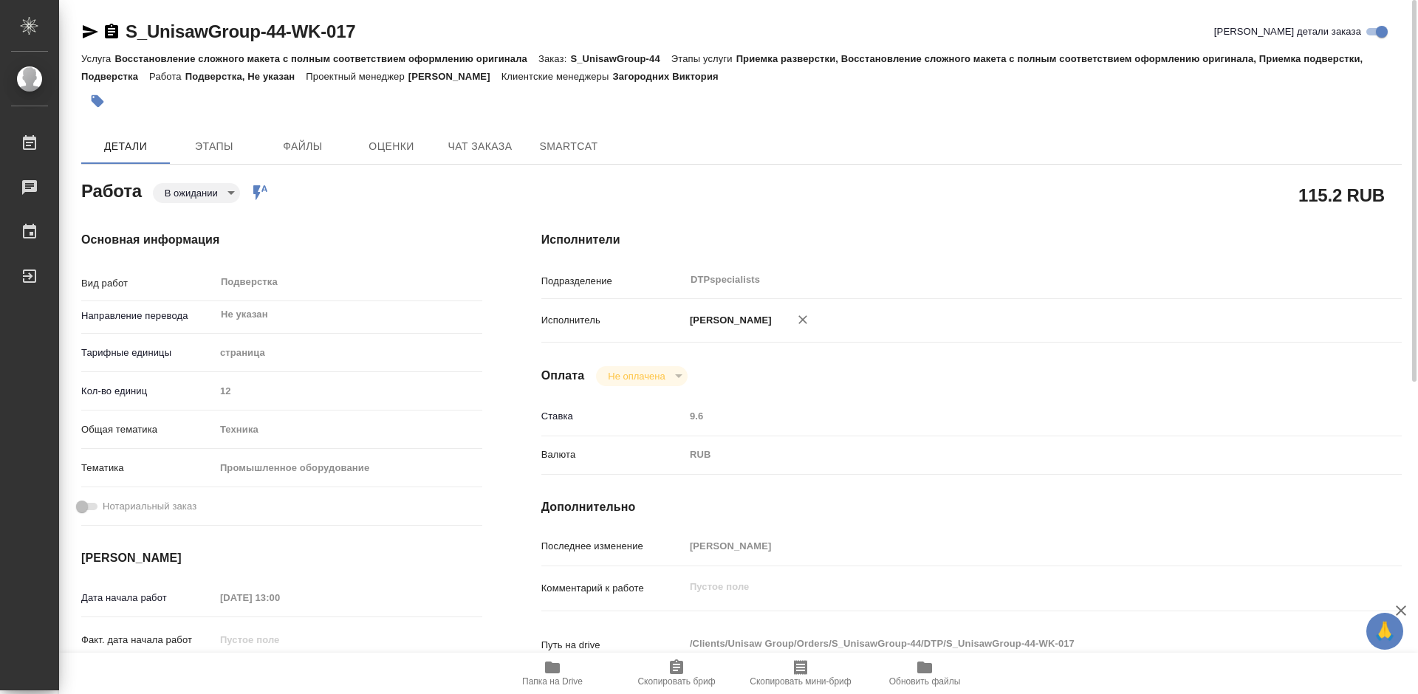
click at [89, 34] on icon "button" at bounding box center [91, 31] width 16 height 13
